Goal: Transaction & Acquisition: Purchase product/service

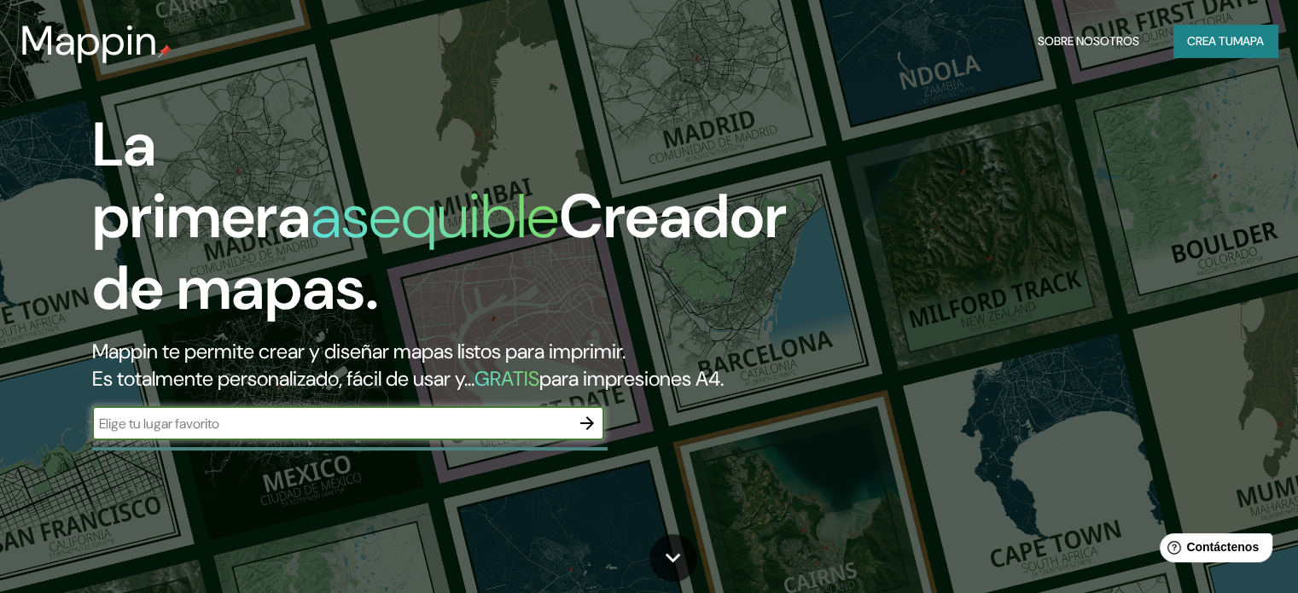
click at [1246, 38] on font "mapa" at bounding box center [1248, 40] width 31 height 15
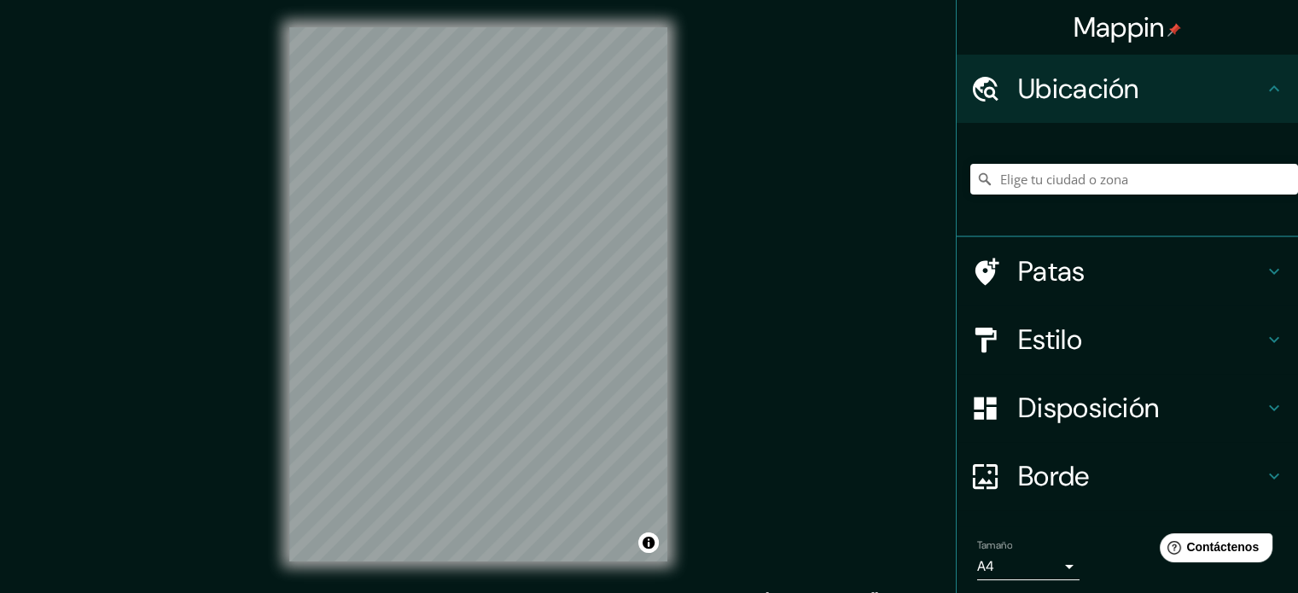
click at [1118, 337] on h4 "Estilo" at bounding box center [1141, 340] width 246 height 34
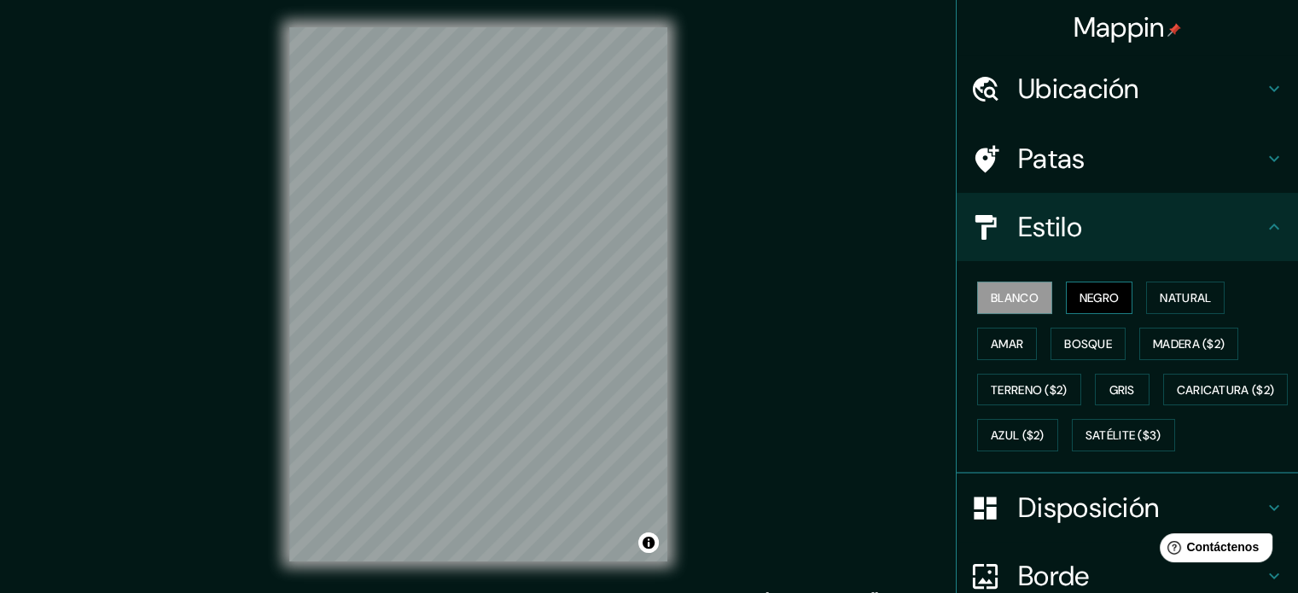
click at [1096, 287] on font "Negro" at bounding box center [1100, 298] width 40 height 22
click at [1179, 297] on font "Natural" at bounding box center [1185, 297] width 51 height 15
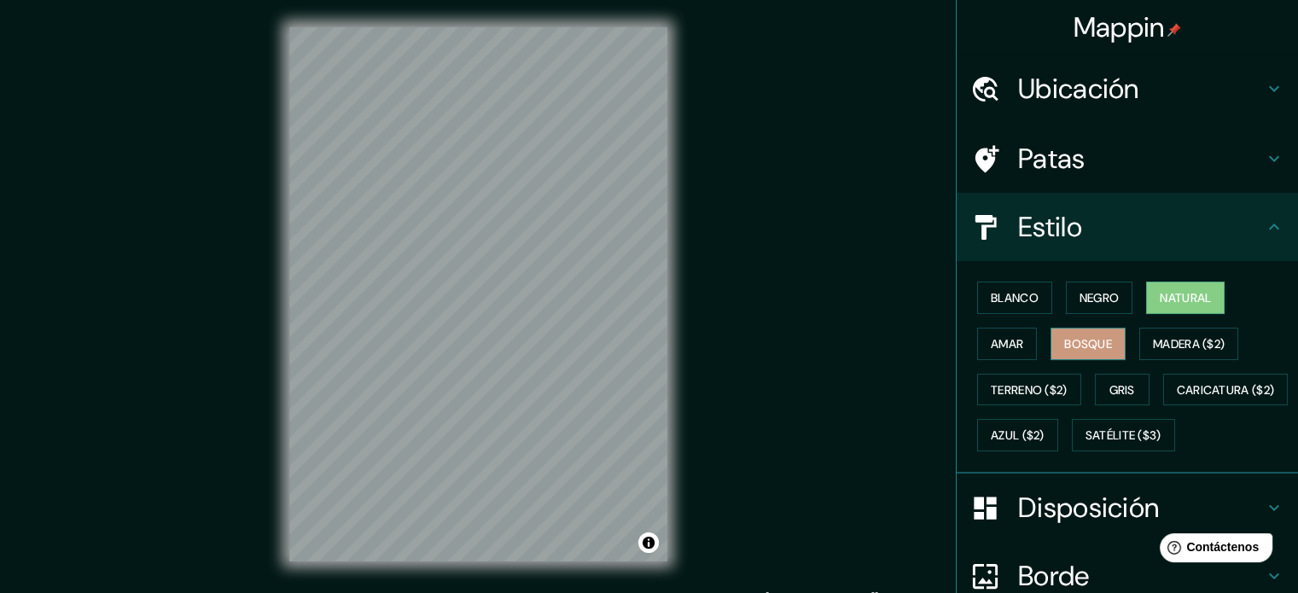
click at [1064, 347] on font "Bosque" at bounding box center [1088, 343] width 48 height 15
click at [997, 348] on font "Amar" at bounding box center [1007, 343] width 32 height 15
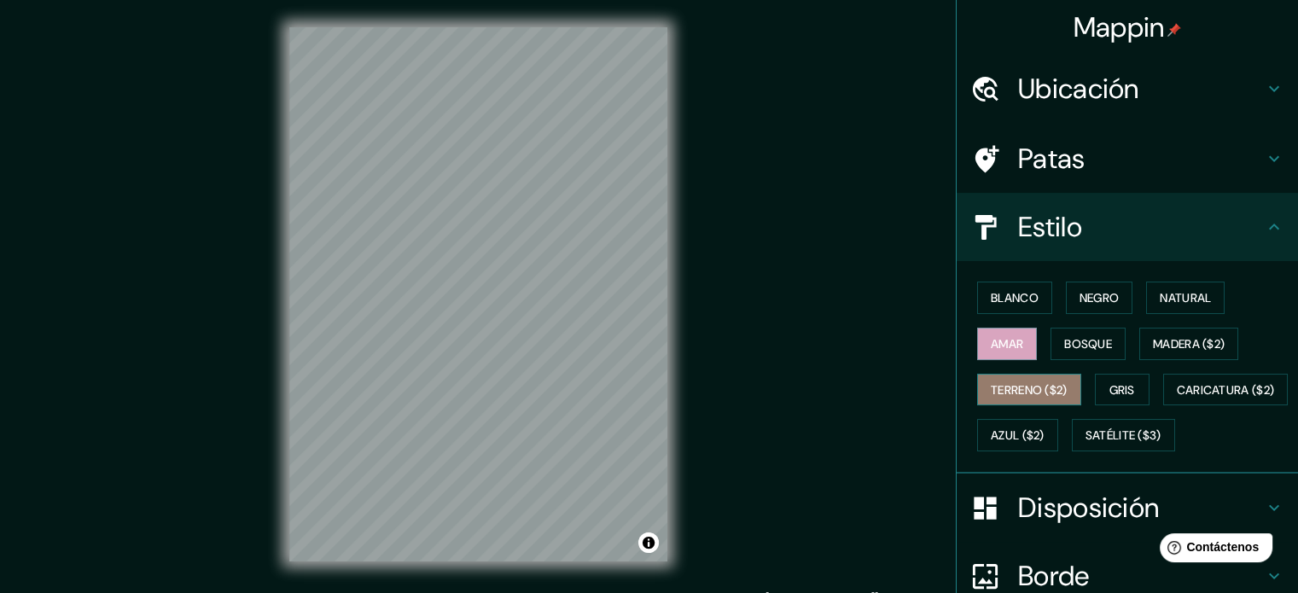
click at [1005, 387] on font "Terreno ($2)" at bounding box center [1029, 389] width 77 height 15
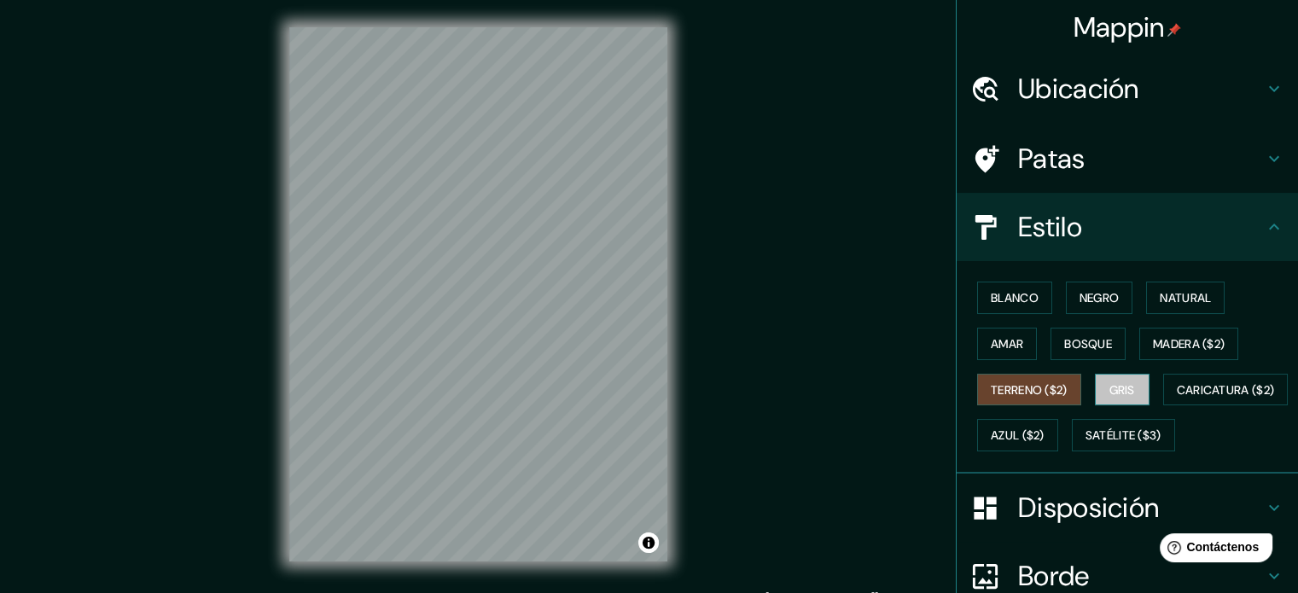
click at [1111, 379] on font "Gris" at bounding box center [1122, 390] width 26 height 22
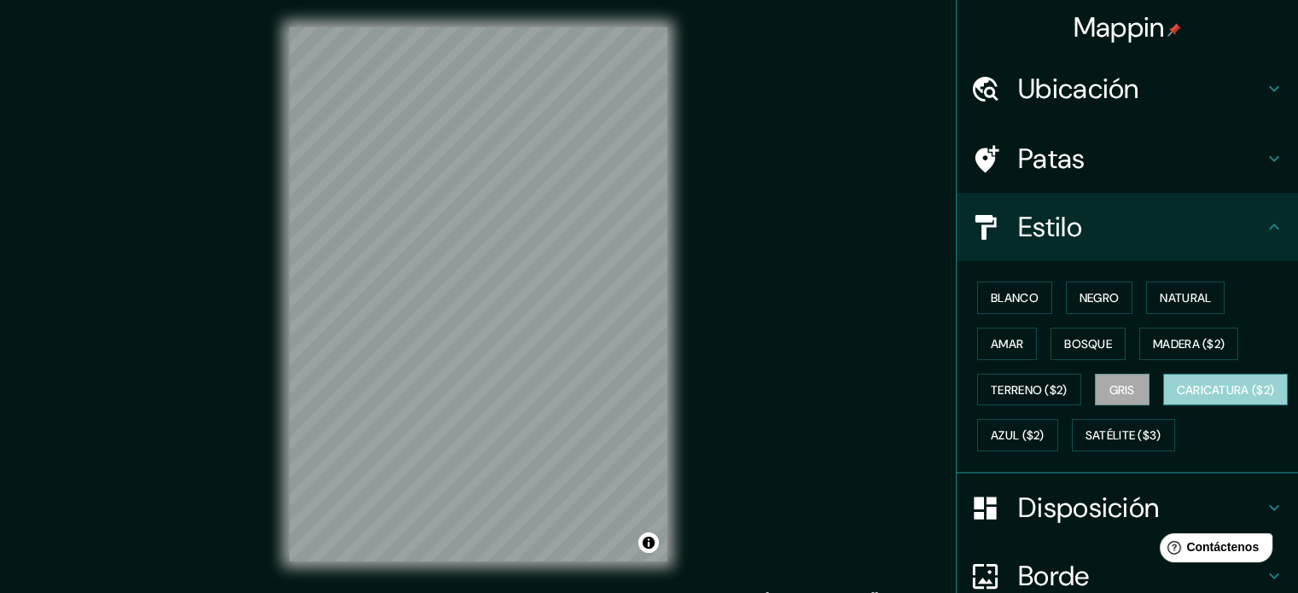
click at [1177, 398] on font "Caricatura ($2)" at bounding box center [1226, 389] width 98 height 15
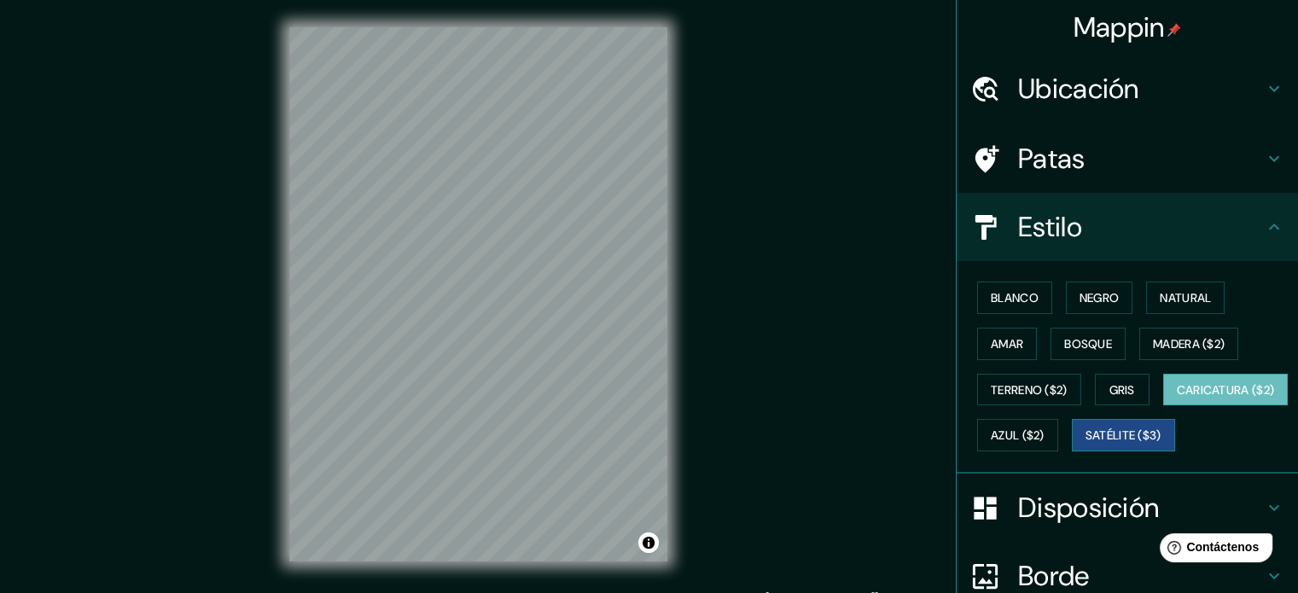
click at [1086, 444] on font "Satélite ($3)" at bounding box center [1124, 435] width 76 height 15
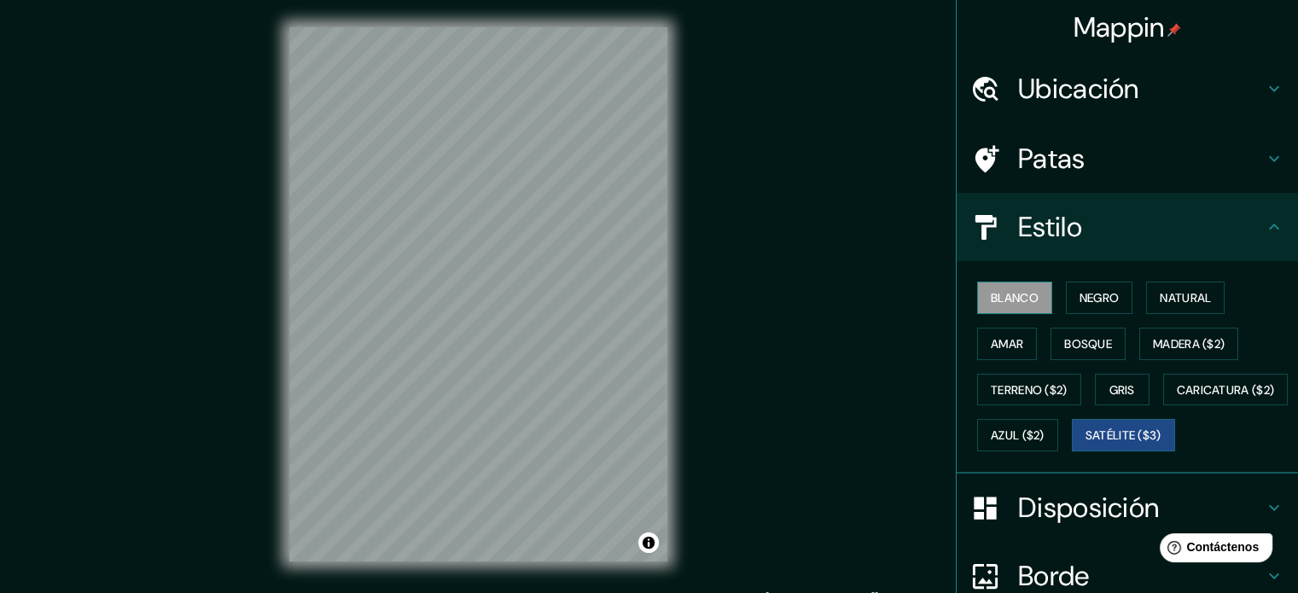
click at [1017, 293] on font "Blanco" at bounding box center [1015, 297] width 48 height 15
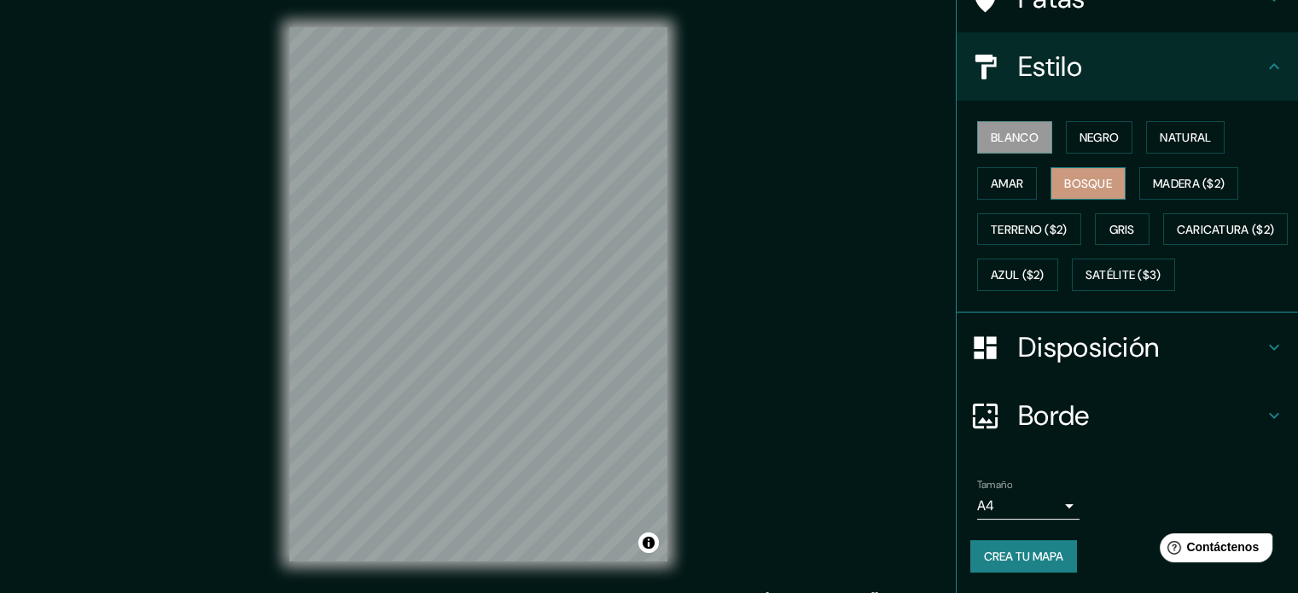
scroll to position [201, 0]
click at [1027, 552] on font "Crea tu mapa" at bounding box center [1023, 556] width 79 height 15
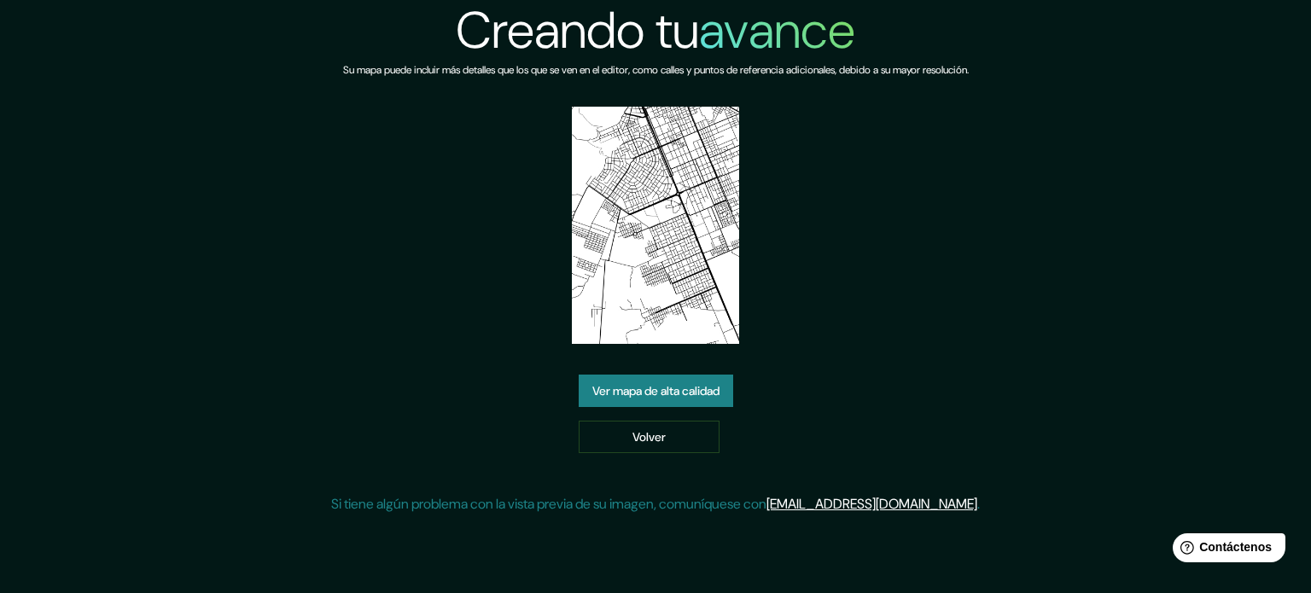
click at [642, 247] on img at bounding box center [656, 225] width 168 height 237
click at [666, 399] on font "Ver mapa de alta calidad" at bounding box center [655, 390] width 127 height 15
